Goal: Check status: Check status

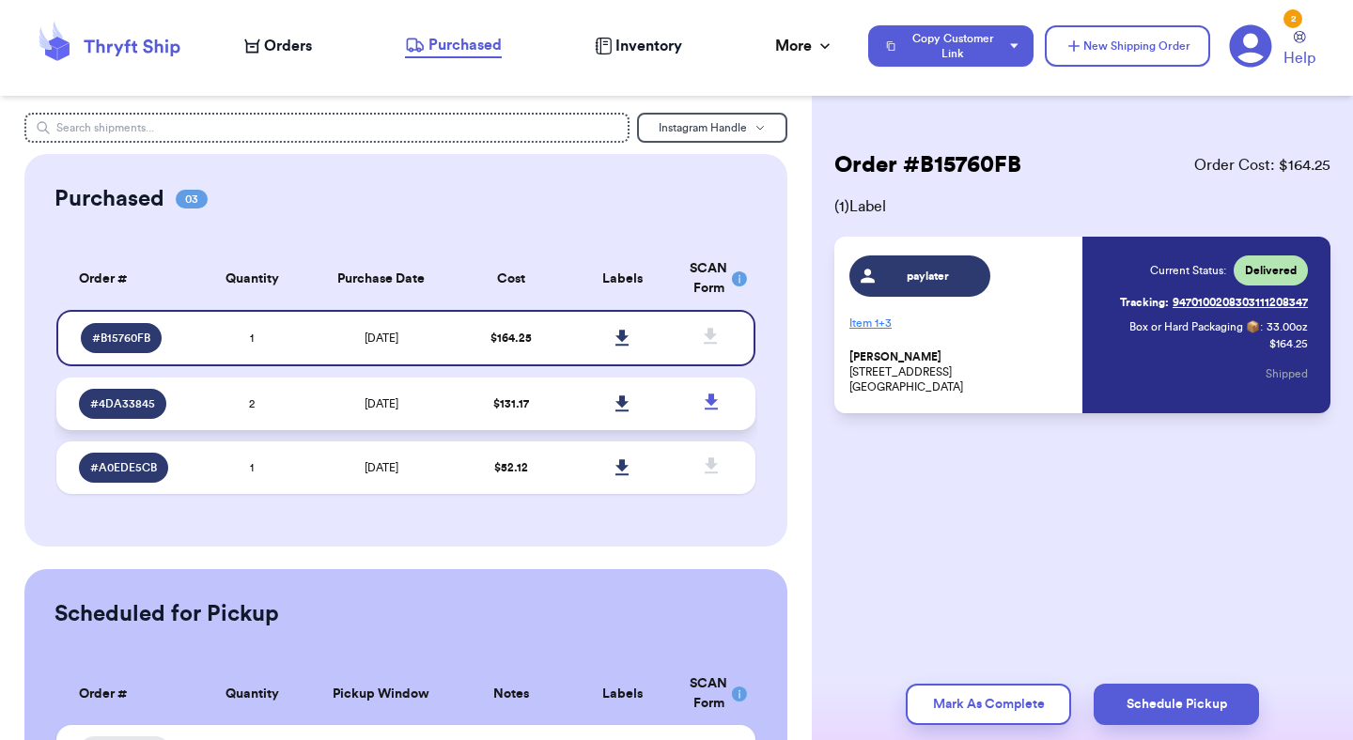
click at [558, 404] on td "$ 131.17" at bounding box center [511, 404] width 112 height 53
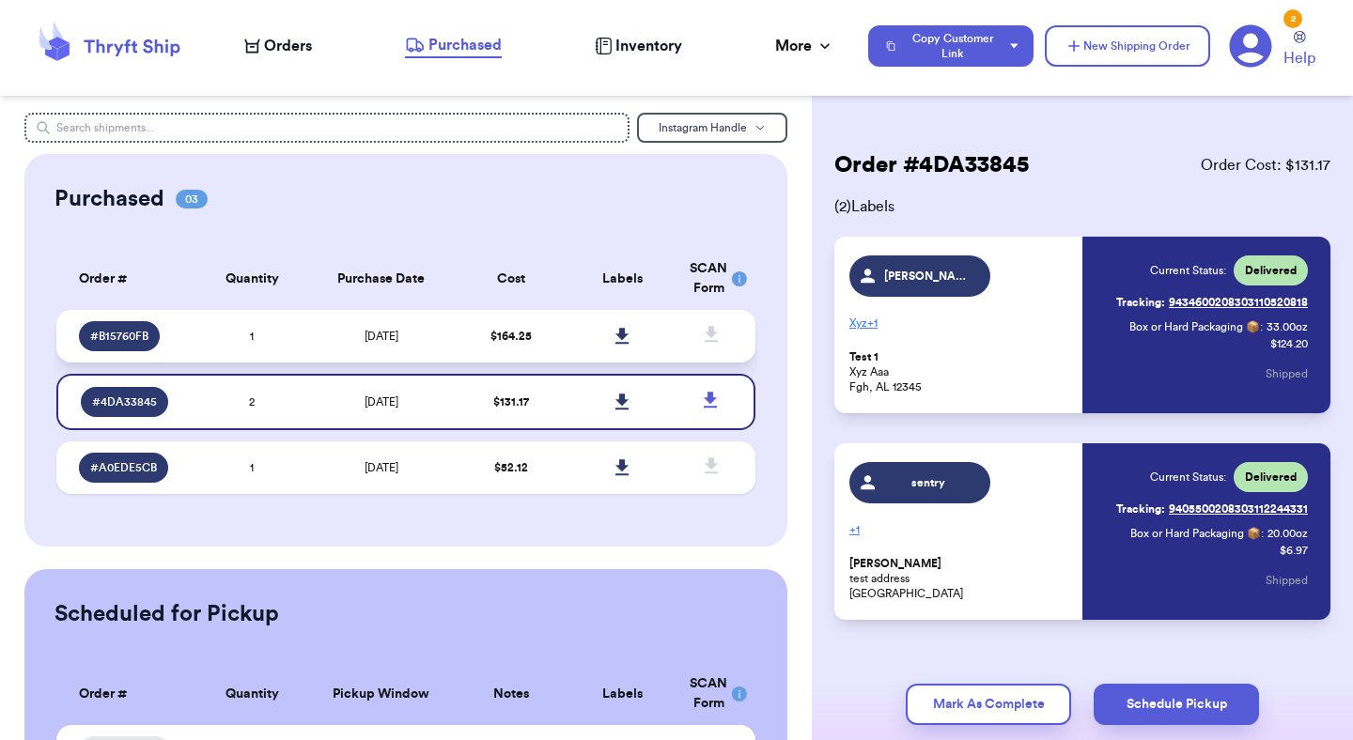
click at [541, 359] on td "$ 164.25" at bounding box center [511, 336] width 112 height 53
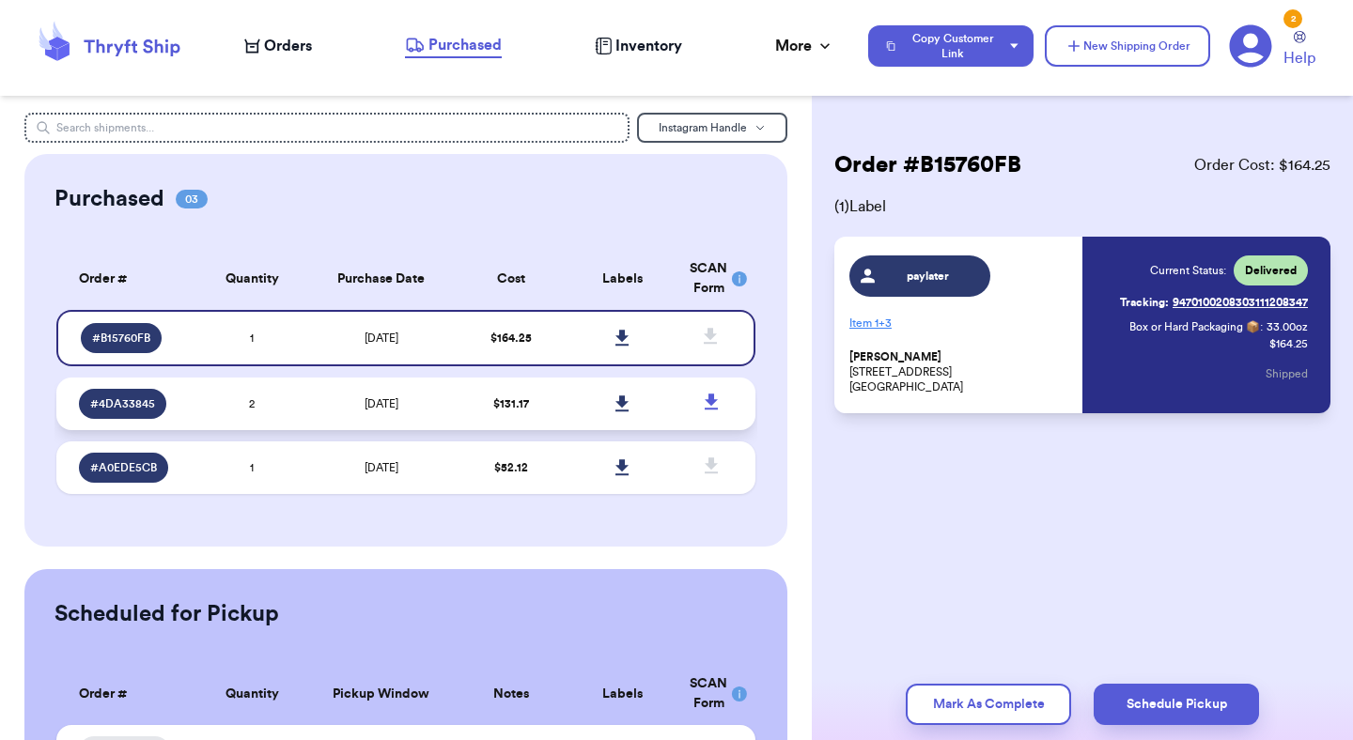
click at [543, 391] on td "$ 131.17" at bounding box center [511, 404] width 112 height 53
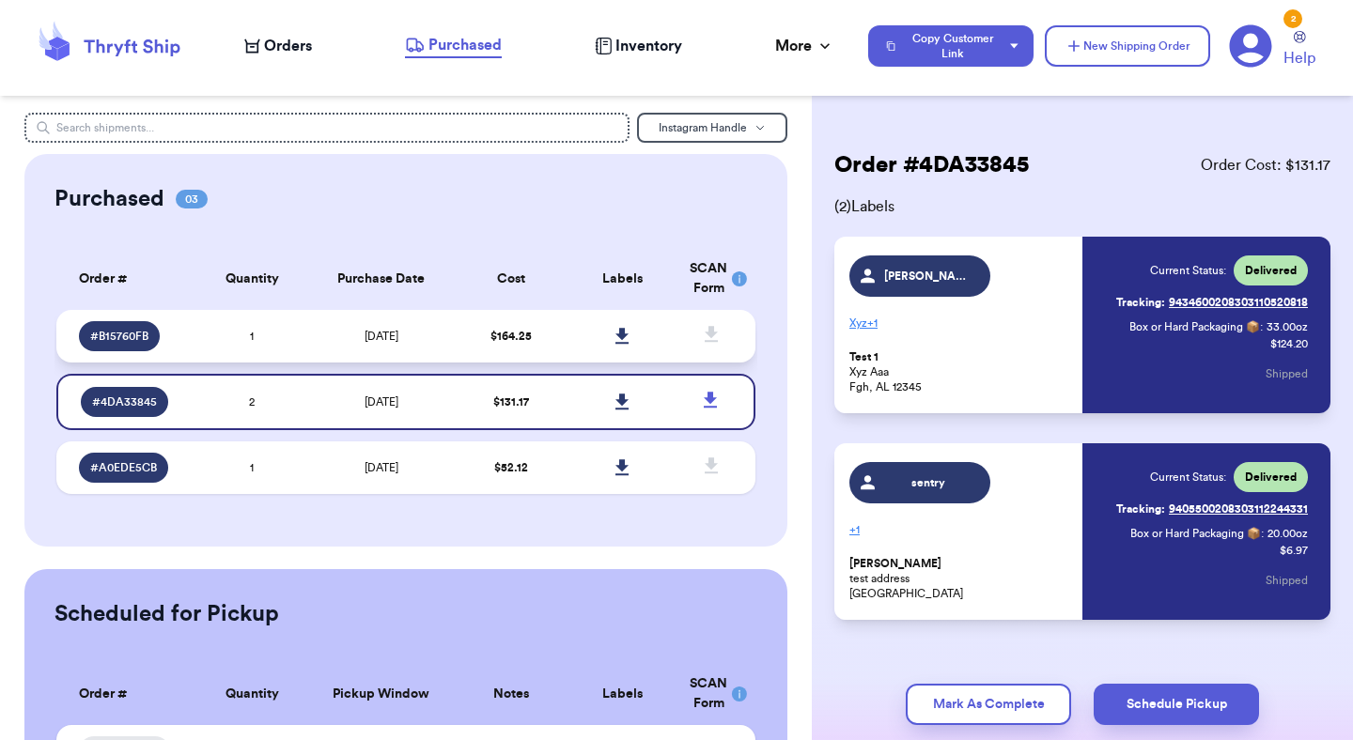
click at [539, 320] on td "$ 164.25" at bounding box center [511, 336] width 112 height 53
